Goal: Find specific page/section: Find specific page/section

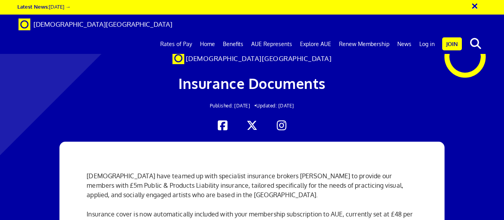
scroll to position [0, 2]
click at [429, 34] on link "Log in" at bounding box center [426, 44] width 23 height 20
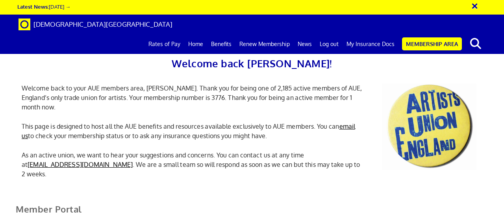
scroll to position [118, 0]
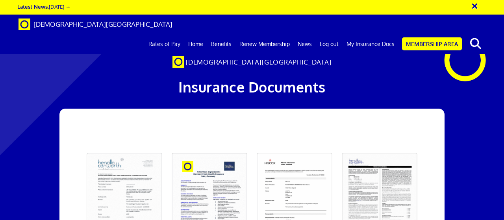
scroll to position [79, 0]
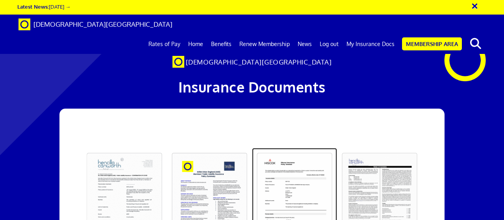
click at [296, 148] on link at bounding box center [294, 198] width 85 height 100
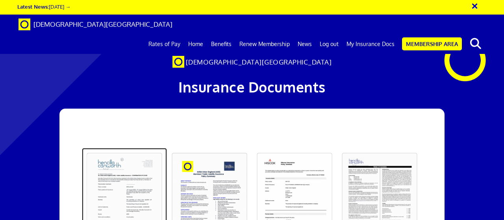
click at [123, 148] on link at bounding box center [124, 198] width 85 height 100
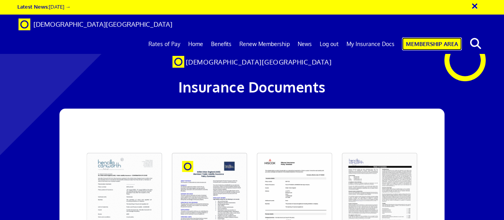
click at [428, 37] on link "Membership Area" at bounding box center [432, 43] width 60 height 13
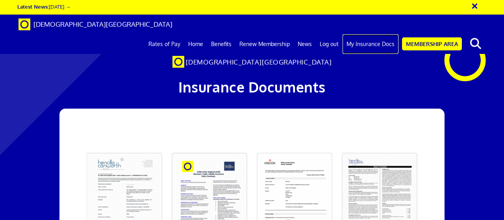
click at [385, 34] on link "My Insurance Docs" at bounding box center [371, 44] width 56 height 20
drag, startPoint x: 273, startPoint y: 85, endPoint x: 178, endPoint y: 84, distance: 95.3
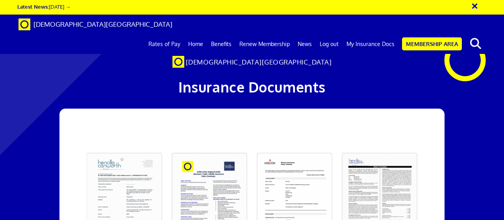
click at [429, 37] on link "Membership Area" at bounding box center [432, 43] width 60 height 13
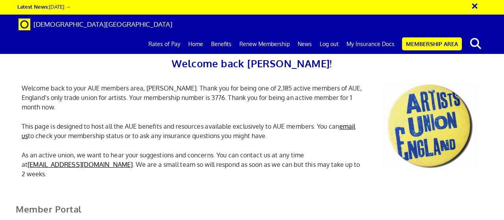
scroll to position [197, 0]
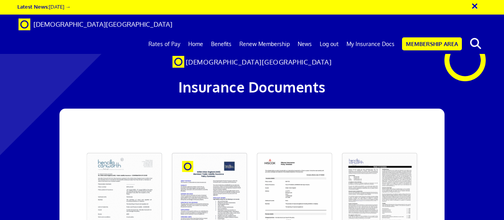
scroll to position [79, 0]
click at [135, 148] on link at bounding box center [124, 198] width 85 height 100
